Goal: Task Accomplishment & Management: Manage account settings

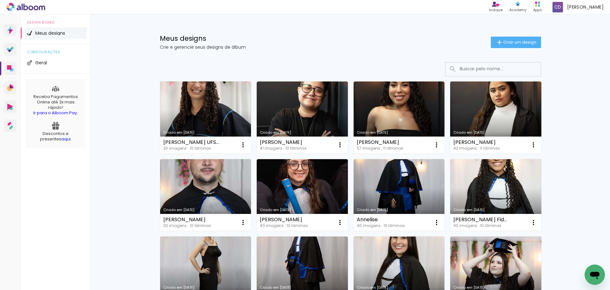
click at [433, 143] on iron-icon at bounding box center [437, 145] width 8 height 8
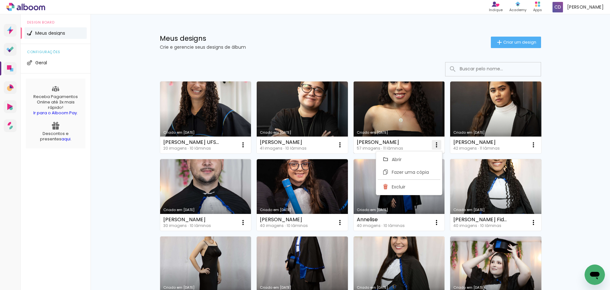
click at [410, 175] on paper-item "Fazer uma cópia" at bounding box center [409, 172] width 63 height 13
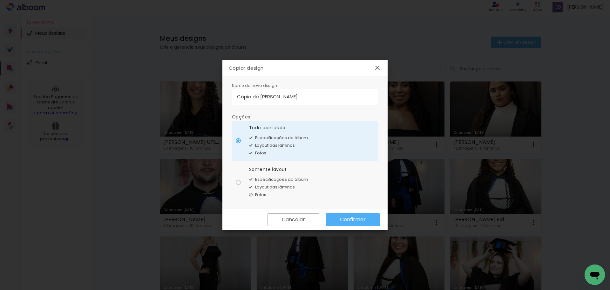
drag, startPoint x: 259, startPoint y: 97, endPoint x: 174, endPoint y: 106, distance: 85.3
click at [144, 106] on body "link( href="../../bower_components/polymer/polymer.html" rel="import" ) picture…" at bounding box center [305, 145] width 610 height 290
type input "[PERSON_NAME]"
type paper-input "[PERSON_NAME]"
click at [0, 0] on slot "Confirmar" at bounding box center [0, 0] width 0 height 0
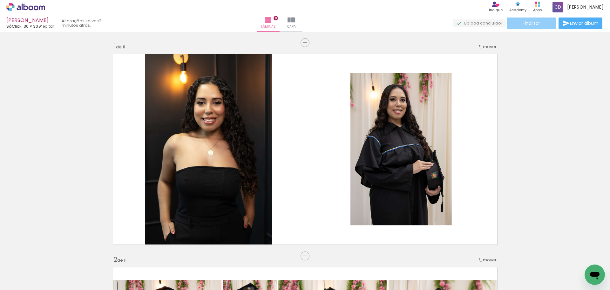
click at [512, 25] on paper-button "Finalizar" at bounding box center [531, 22] width 49 height 11
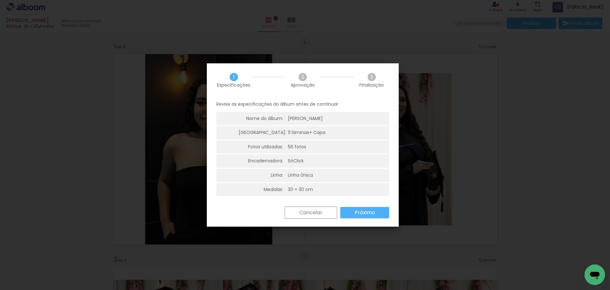
click at [363, 219] on div "Cancelar Próximo" at bounding box center [303, 217] width 192 height 22
click at [363, 216] on paper-button "Próximo" at bounding box center [364, 212] width 49 height 11
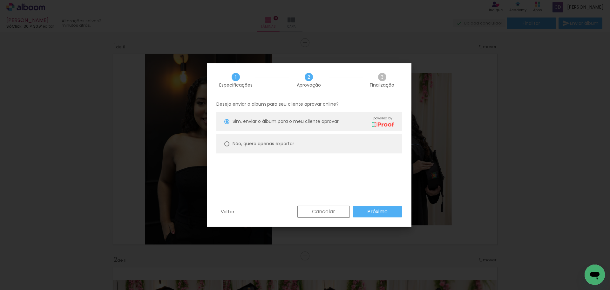
click at [364, 216] on paper-button "Próximo" at bounding box center [377, 211] width 49 height 11
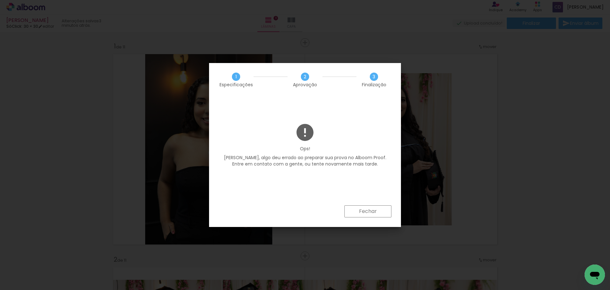
click at [368, 207] on paper-button "Fechar" at bounding box center [368, 211] width 47 height 12
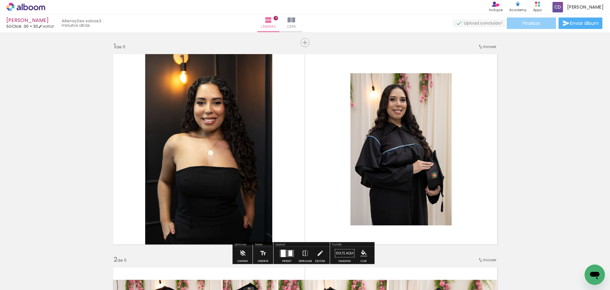
click at [520, 21] on paper-button "Finalizar" at bounding box center [531, 22] width 49 height 11
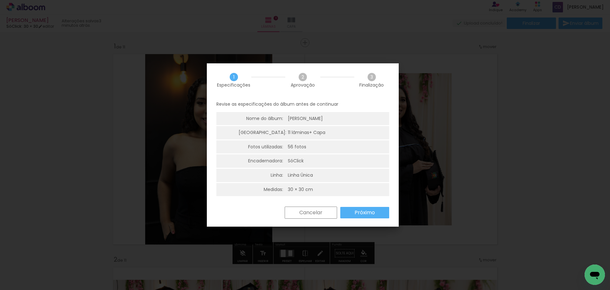
click at [353, 212] on paper-button "Próximo" at bounding box center [364, 212] width 49 height 11
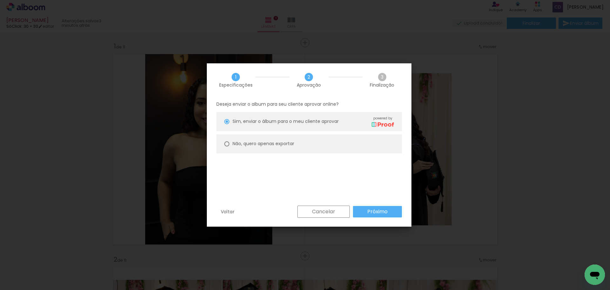
click at [349, 147] on paper-radio-button "Não, quero apenas exportar" at bounding box center [309, 143] width 186 height 19
type paper-radio-button "on"
click at [0, 0] on slot "Próximo" at bounding box center [0, 0] width 0 height 0
type input "Alta, 300 DPI"
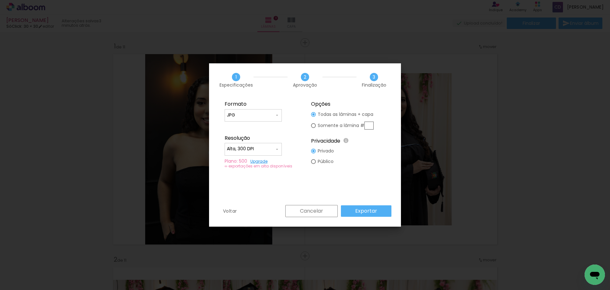
click at [0, 0] on slot "Exportar" at bounding box center [0, 0] width 0 height 0
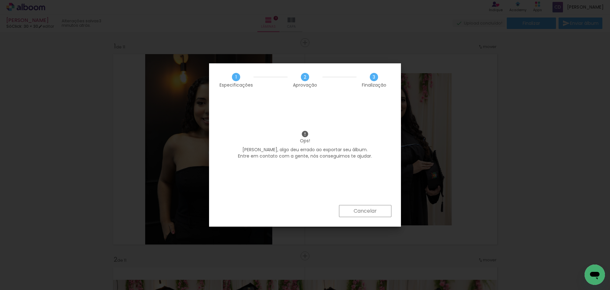
click at [366, 218] on div "Cancelar" at bounding box center [305, 216] width 192 height 22
click at [0, 0] on slot "Cancelar" at bounding box center [0, 0] width 0 height 0
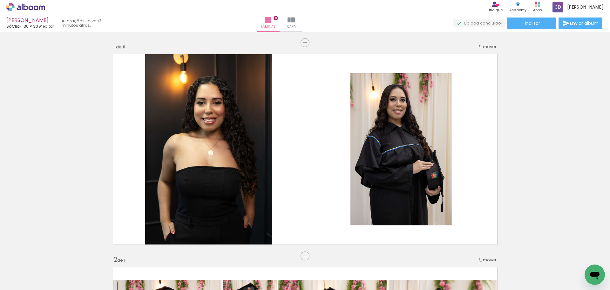
click at [23, 9] on icon at bounding box center [25, 7] width 39 height 8
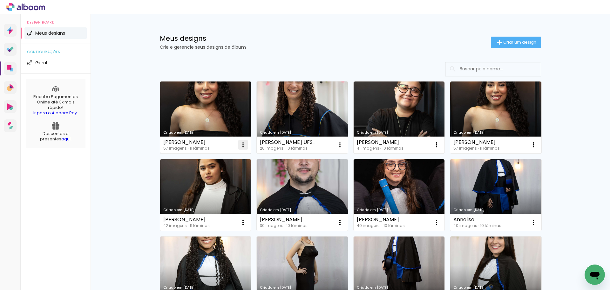
click at [239, 145] on iron-icon at bounding box center [243, 145] width 8 height 8
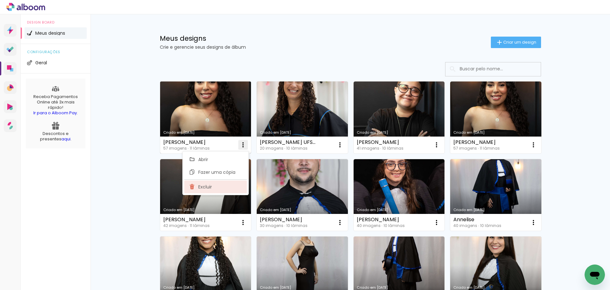
click at [217, 188] on paper-item "Excluir" at bounding box center [215, 186] width 63 height 13
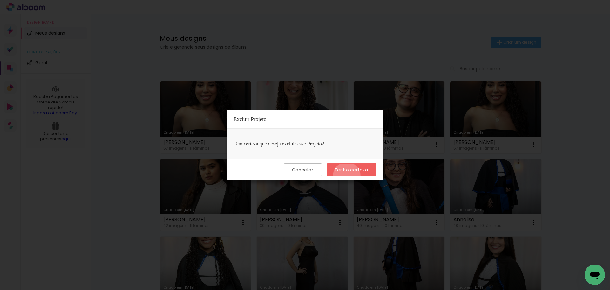
click at [348, 176] on paper-button "Tenho certeza" at bounding box center [352, 169] width 50 height 13
